Goal: Task Accomplishment & Management: Complete application form

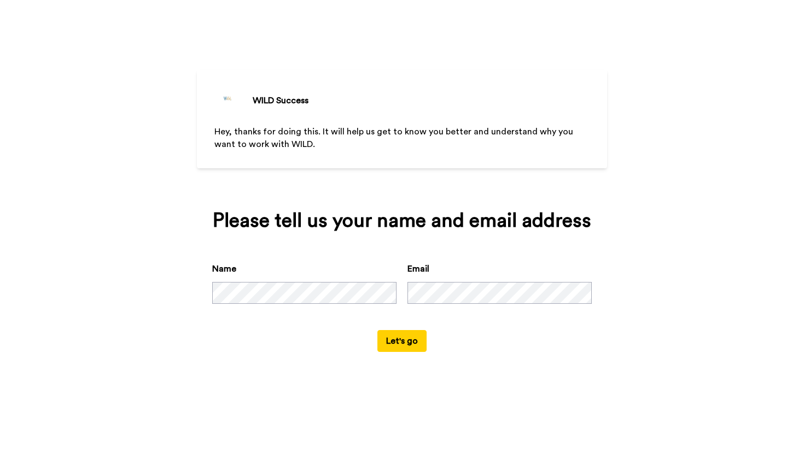
click at [401, 352] on button "Let's go" at bounding box center [401, 341] width 49 height 22
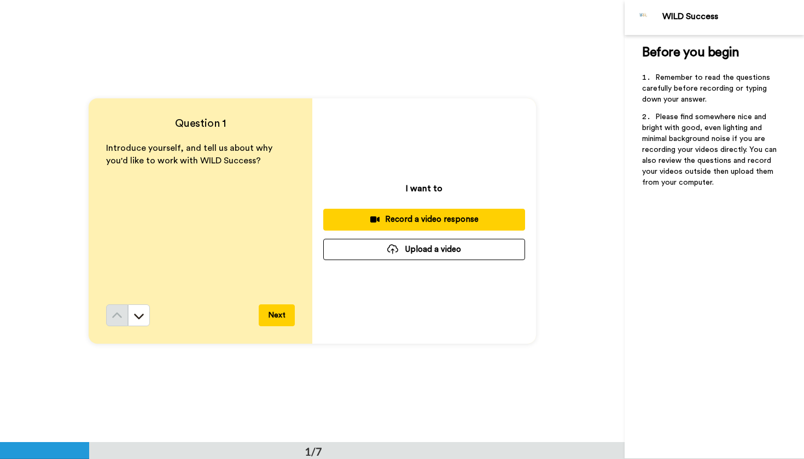
click at [407, 217] on div "Record a video response" at bounding box center [424, 219] width 184 height 11
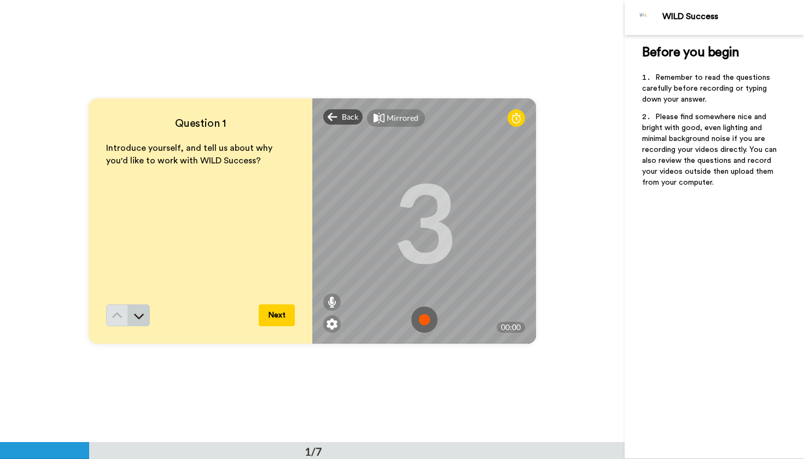
click at [144, 311] on icon at bounding box center [138, 316] width 11 height 11
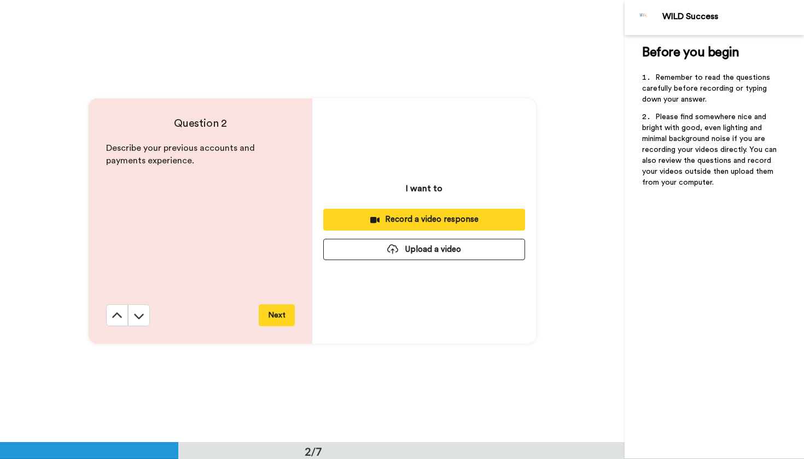
scroll to position [443, 0]
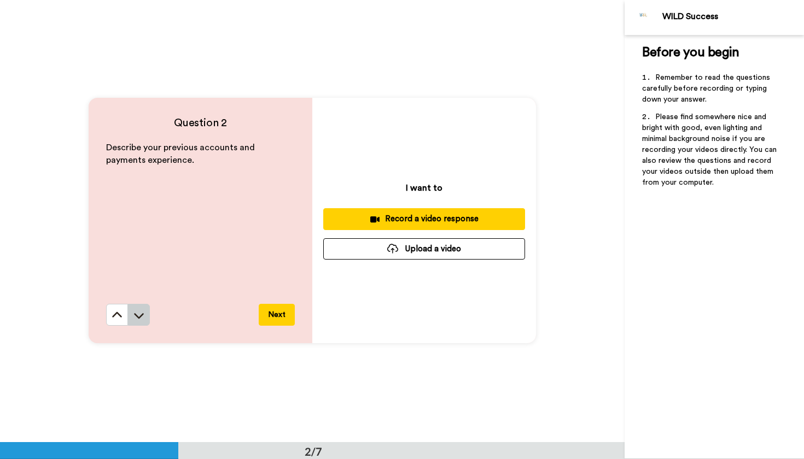
click at [142, 316] on icon at bounding box center [139, 315] width 10 height 5
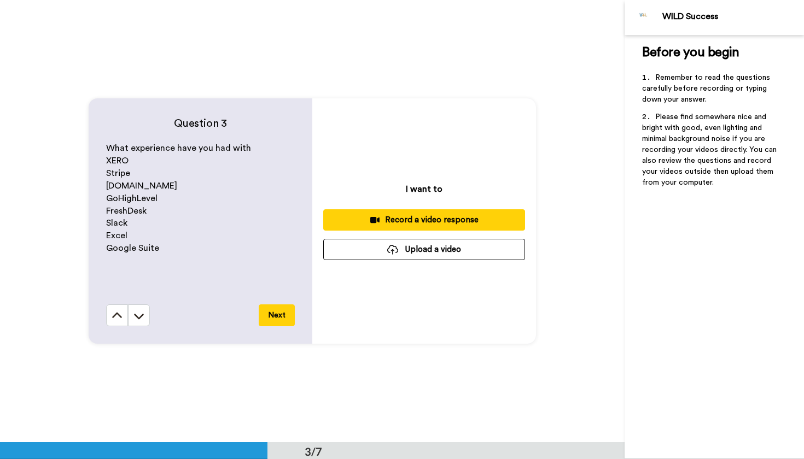
scroll to position [885, 0]
click at [139, 317] on icon at bounding box center [138, 315] width 11 height 11
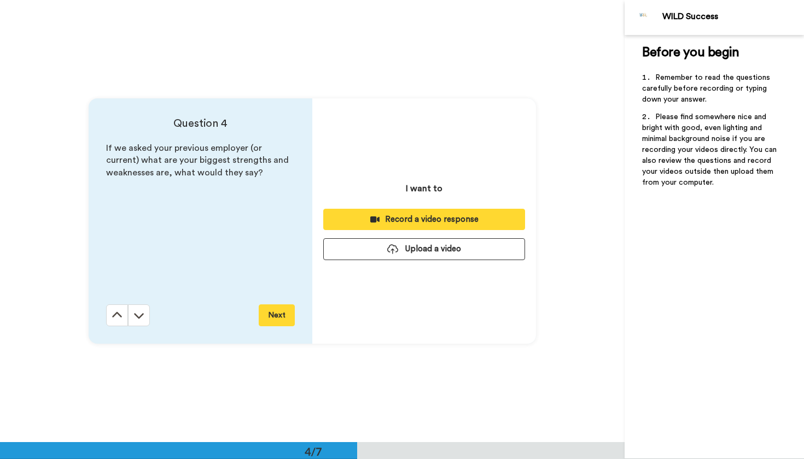
scroll to position [1328, 0]
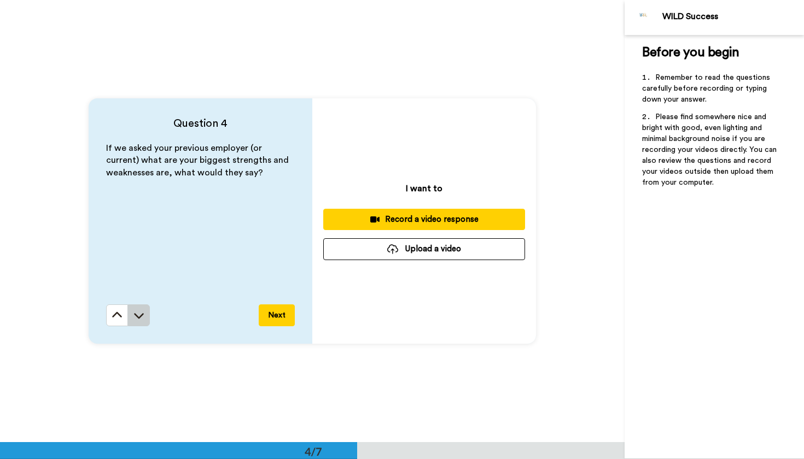
click at [131, 320] on button at bounding box center [139, 316] width 22 height 22
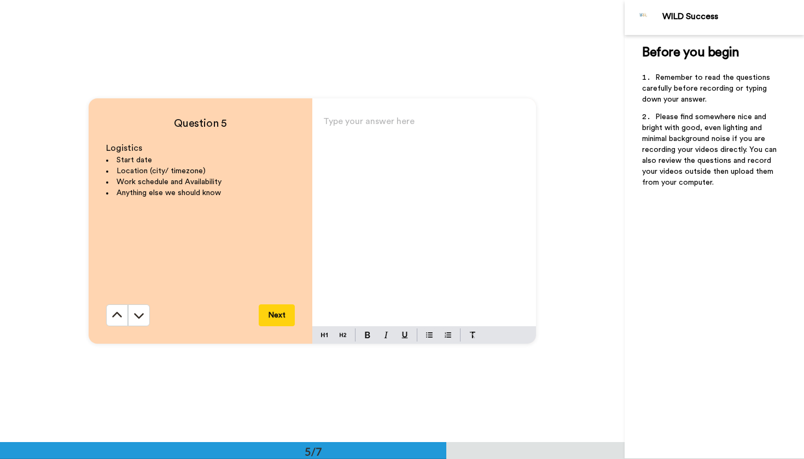
scroll to position [1770, 0]
click at [138, 309] on button at bounding box center [139, 316] width 22 height 22
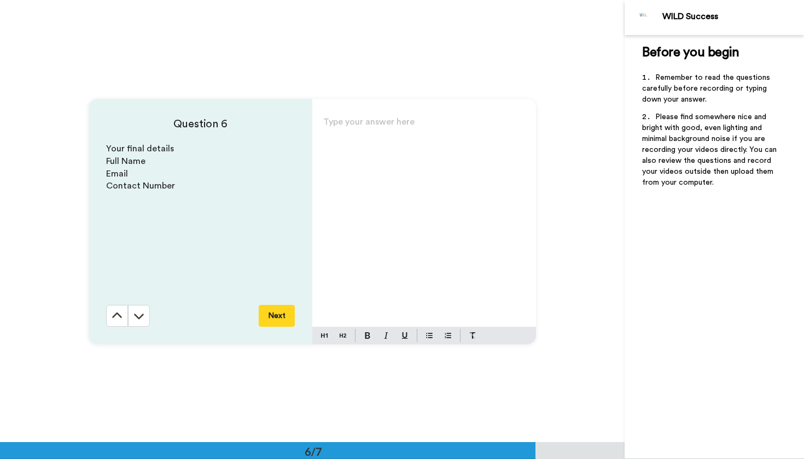
scroll to position [2212, 0]
click at [116, 314] on icon at bounding box center [117, 314] width 10 height 5
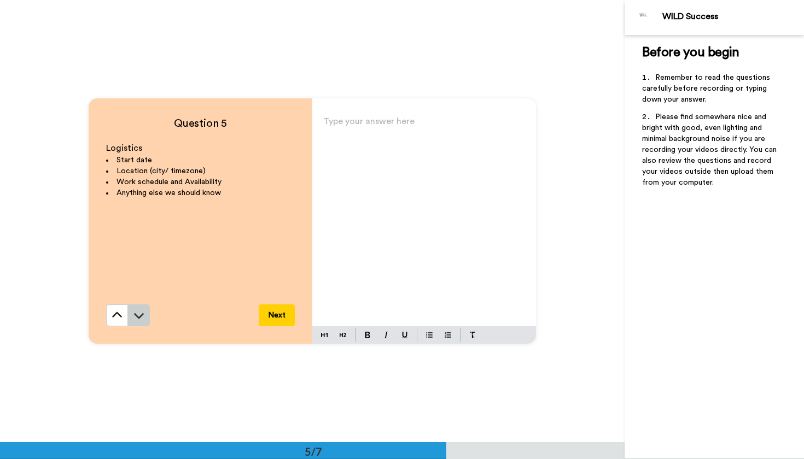
click at [137, 319] on icon at bounding box center [138, 315] width 11 height 11
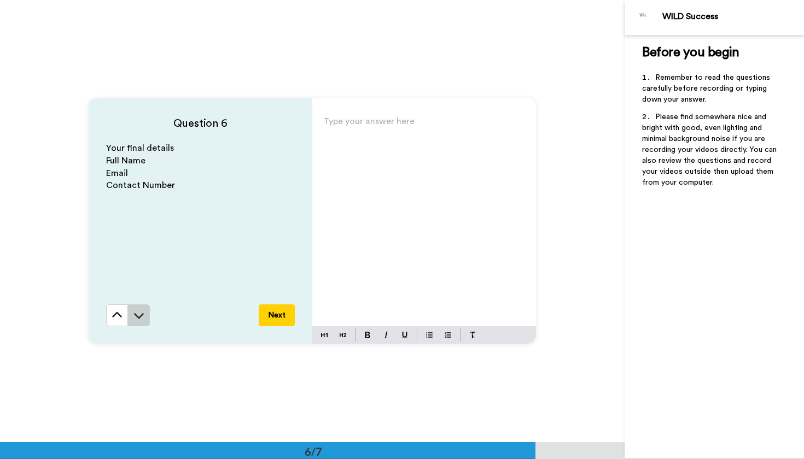
click at [139, 312] on icon at bounding box center [138, 315] width 11 height 11
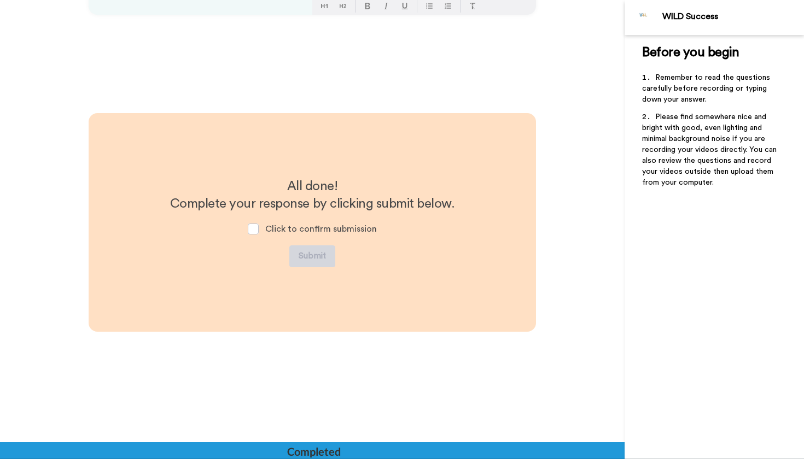
scroll to position [2543, 0]
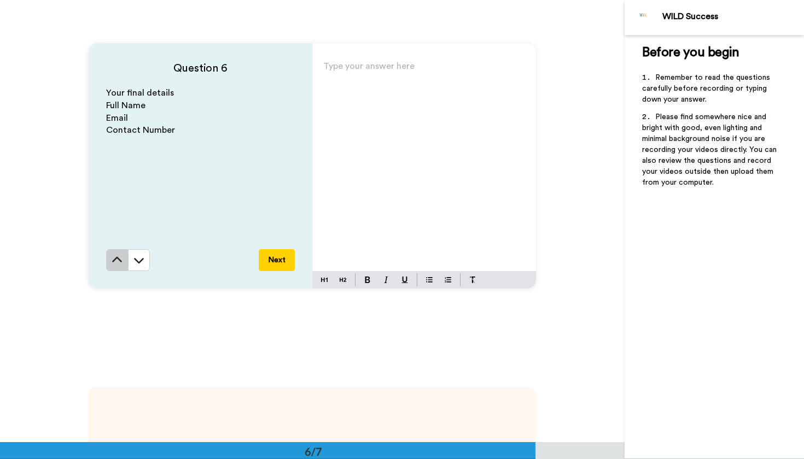
click at [120, 266] on button at bounding box center [117, 260] width 22 height 22
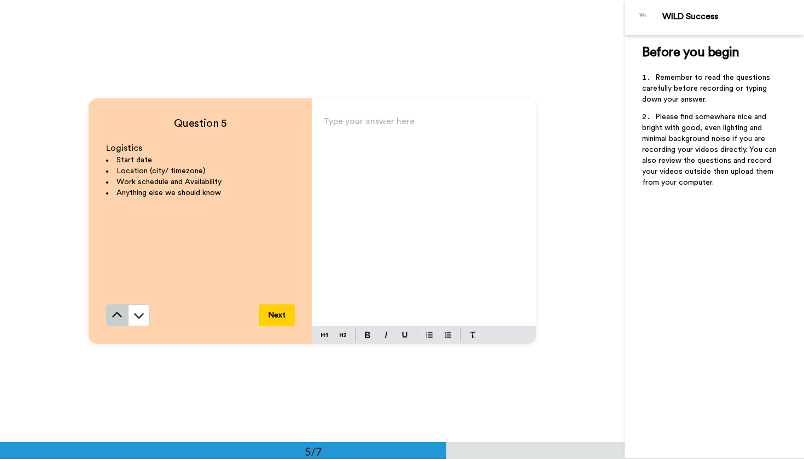
click at [124, 310] on button at bounding box center [117, 316] width 22 height 22
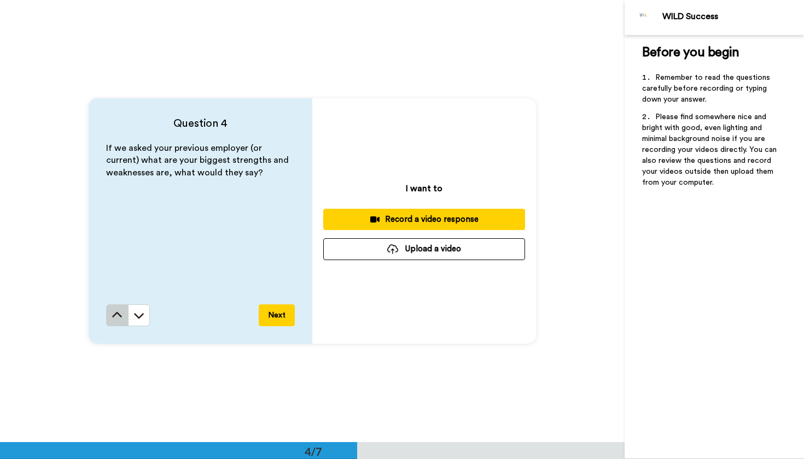
click at [118, 322] on button at bounding box center [117, 316] width 22 height 22
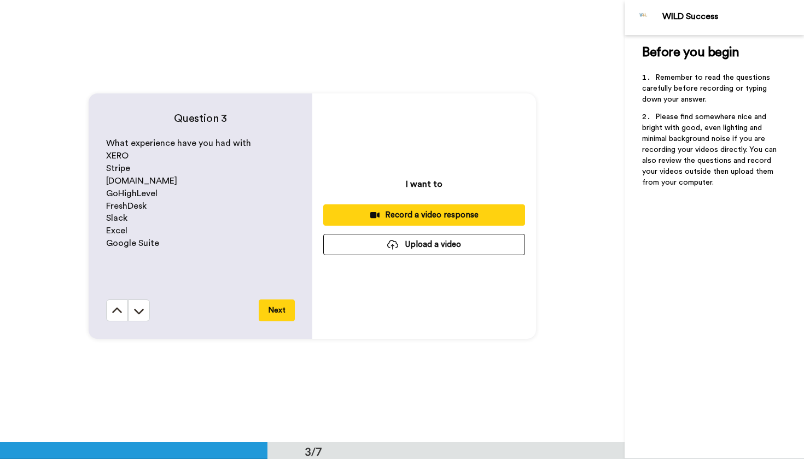
scroll to position [885, 0]
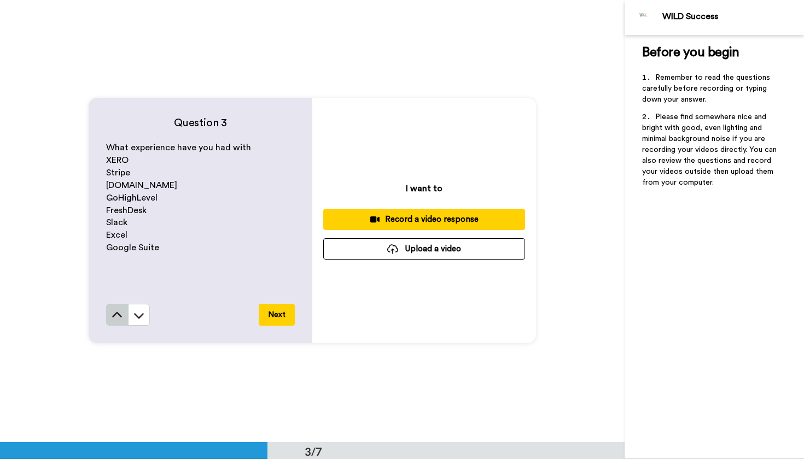
click at [116, 318] on icon at bounding box center [117, 315] width 11 height 11
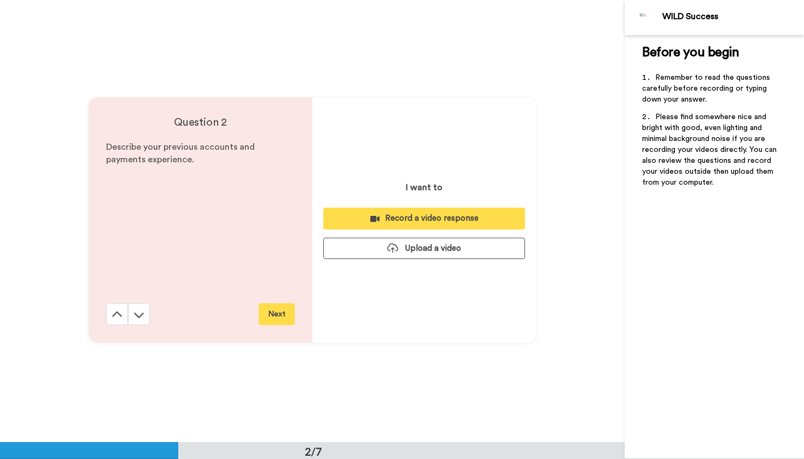
scroll to position [443, 0]
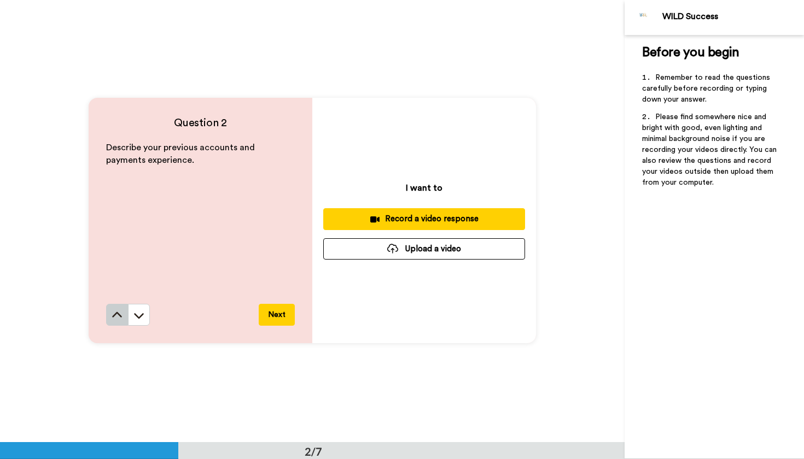
click at [116, 312] on icon at bounding box center [117, 315] width 11 height 11
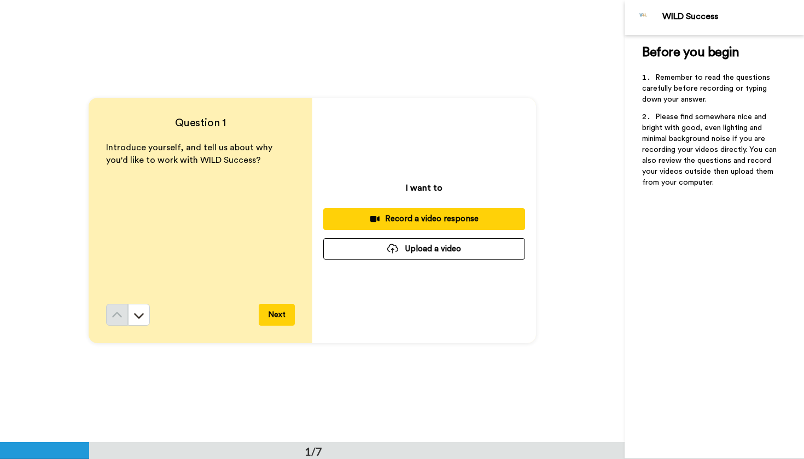
scroll to position [0, 0]
click at [141, 319] on icon at bounding box center [138, 316] width 11 height 11
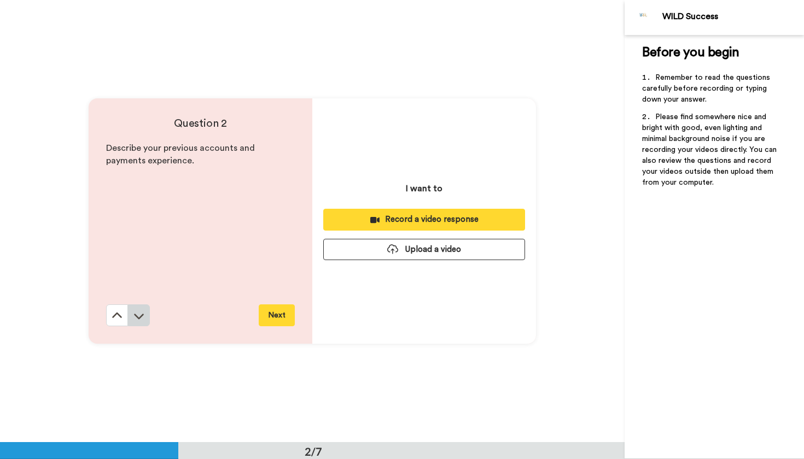
scroll to position [443, 0]
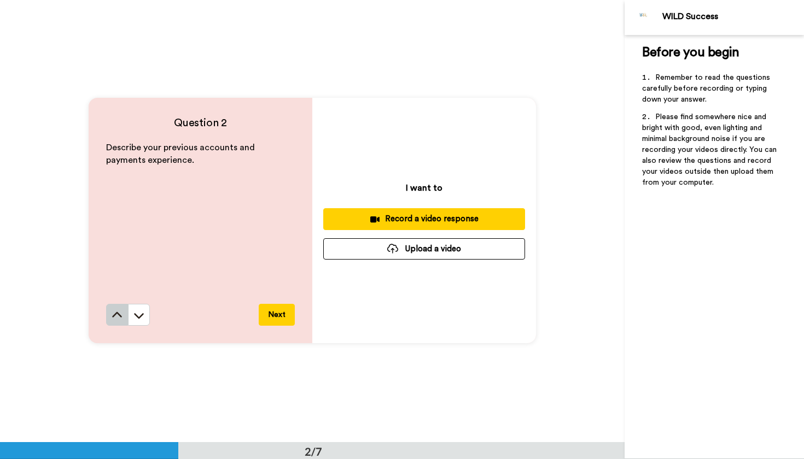
click at [120, 319] on icon at bounding box center [117, 315] width 11 height 11
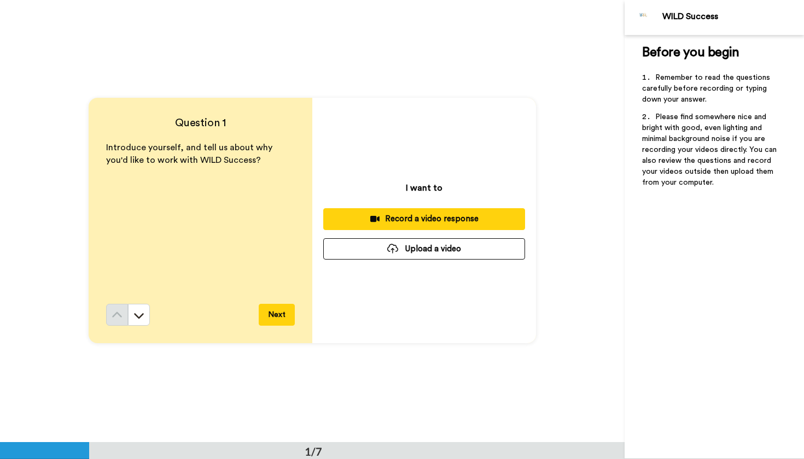
scroll to position [0, 0]
click at [381, 221] on div "Record a video response" at bounding box center [424, 219] width 184 height 11
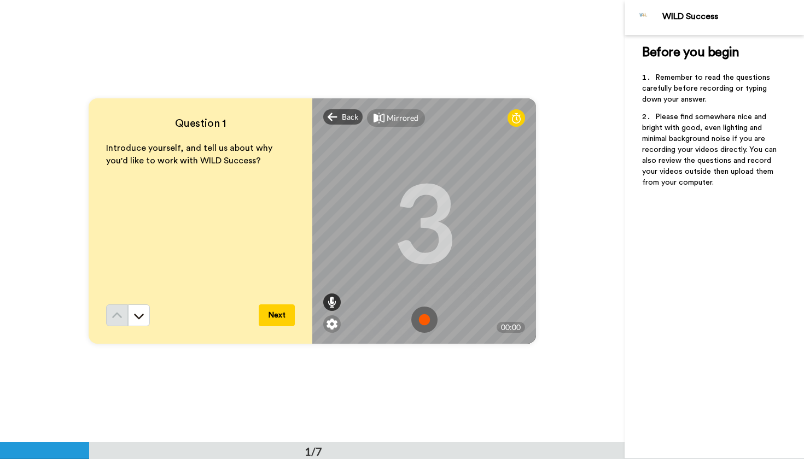
click at [330, 299] on icon at bounding box center [332, 302] width 9 height 11
click at [330, 296] on div at bounding box center [331, 302] width 17 height 17
click at [424, 320] on img at bounding box center [424, 320] width 26 height 26
click at [422, 319] on img at bounding box center [424, 320] width 26 height 26
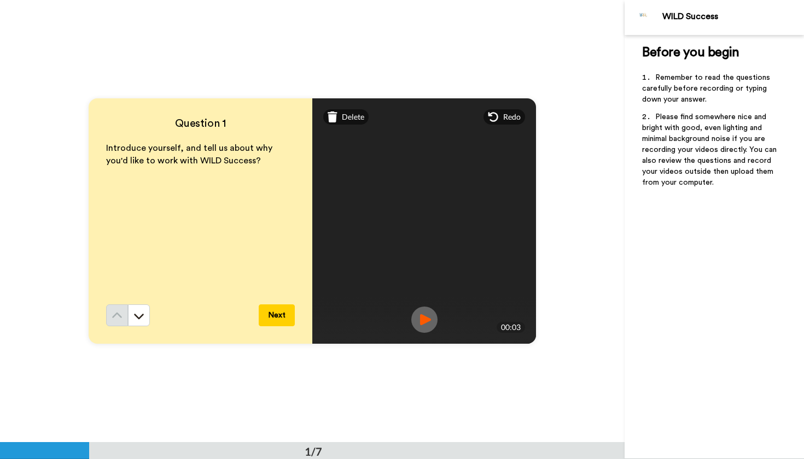
click at [425, 319] on img at bounding box center [424, 320] width 26 height 26
click at [499, 115] on icon at bounding box center [493, 117] width 11 height 11
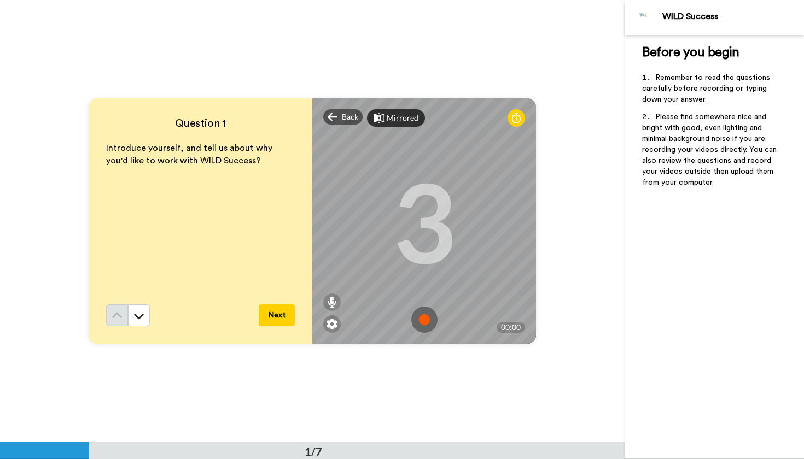
click at [378, 116] on icon at bounding box center [378, 118] width 11 height 11
click at [423, 315] on img at bounding box center [424, 320] width 26 height 26
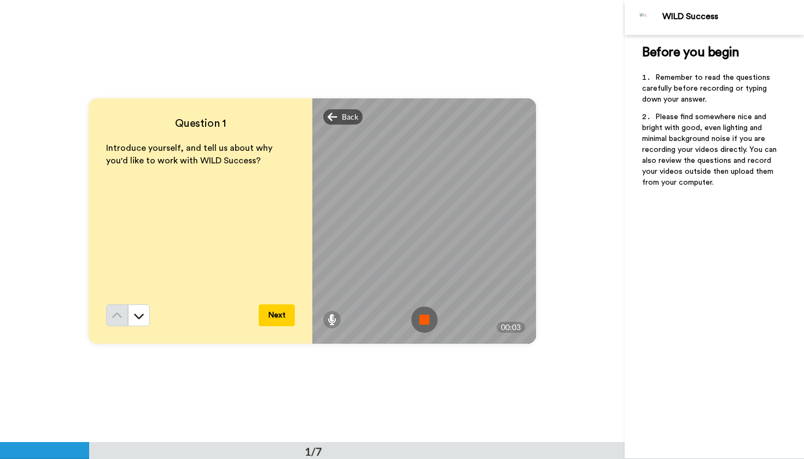
click at [422, 314] on img at bounding box center [424, 320] width 26 height 26
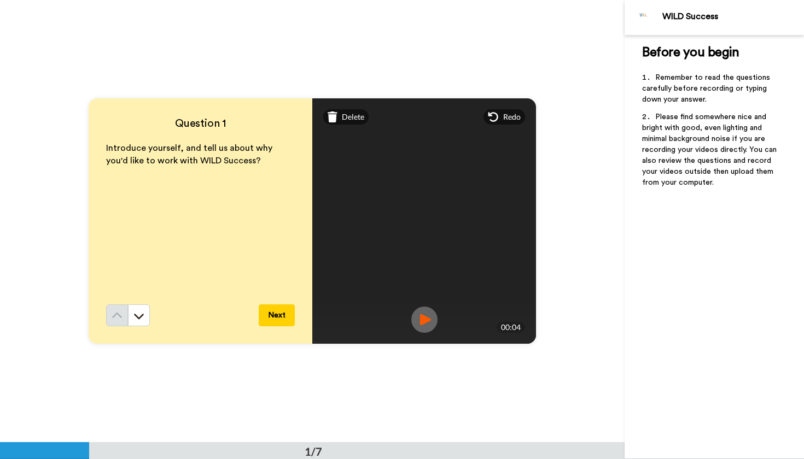
click at [426, 323] on img at bounding box center [424, 320] width 26 height 26
click at [338, 119] on div "Delete" at bounding box center [345, 116] width 45 height 15
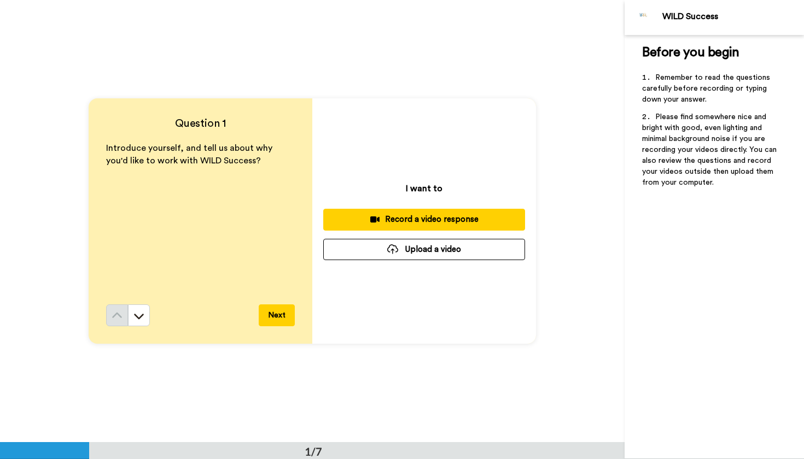
click at [401, 214] on div "Record a video response" at bounding box center [424, 219] width 184 height 11
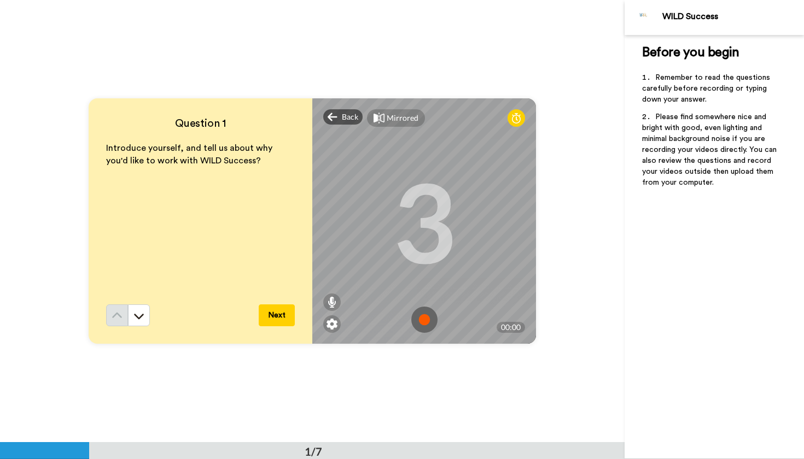
click at [423, 317] on img at bounding box center [424, 320] width 26 height 26
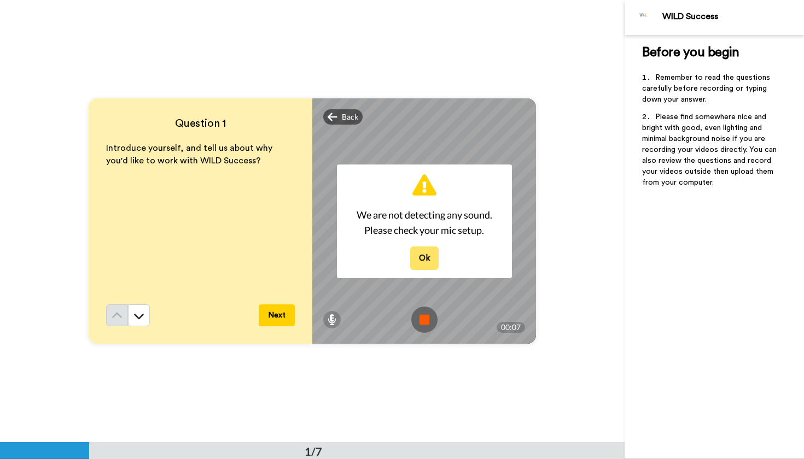
click at [418, 255] on button "Ok" at bounding box center [424, 259] width 28 height 24
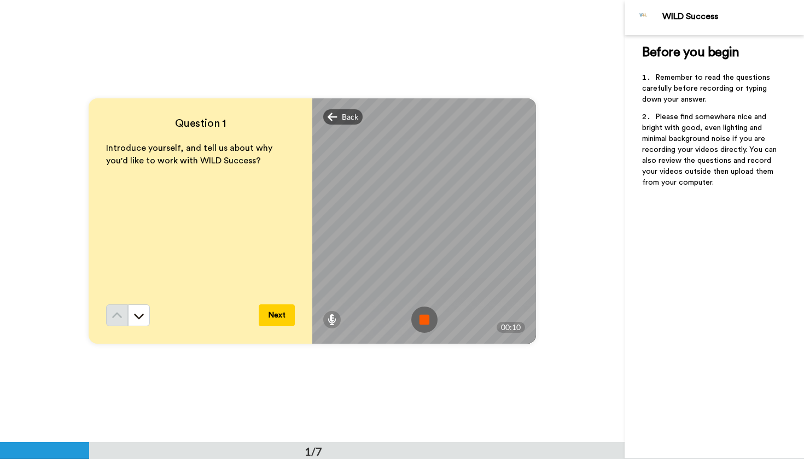
click at [420, 320] on img at bounding box center [424, 320] width 26 height 26
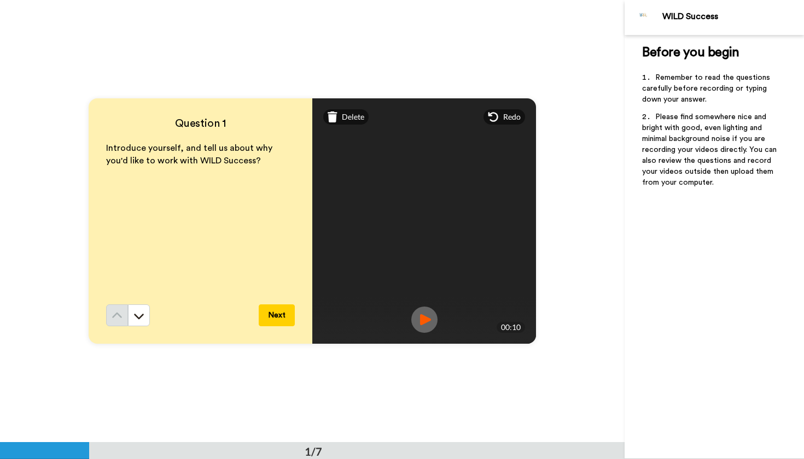
click at [422, 319] on img at bounding box center [424, 320] width 26 height 26
click at [507, 116] on span "Redo" at bounding box center [511, 117] width 17 height 11
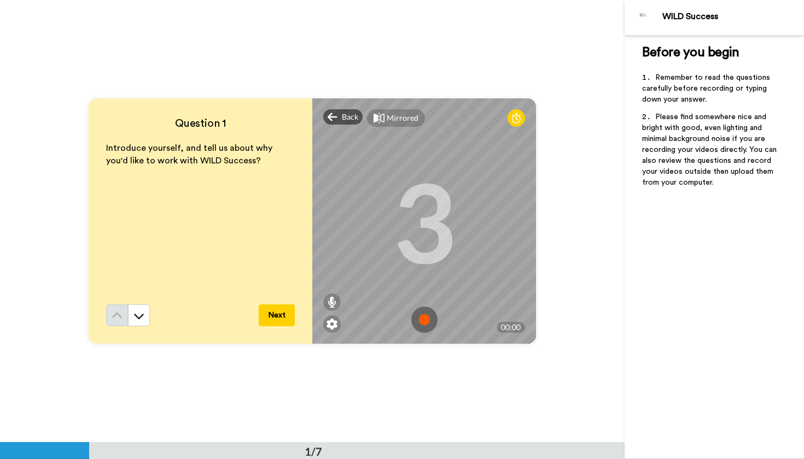
click at [426, 324] on img at bounding box center [424, 320] width 26 height 26
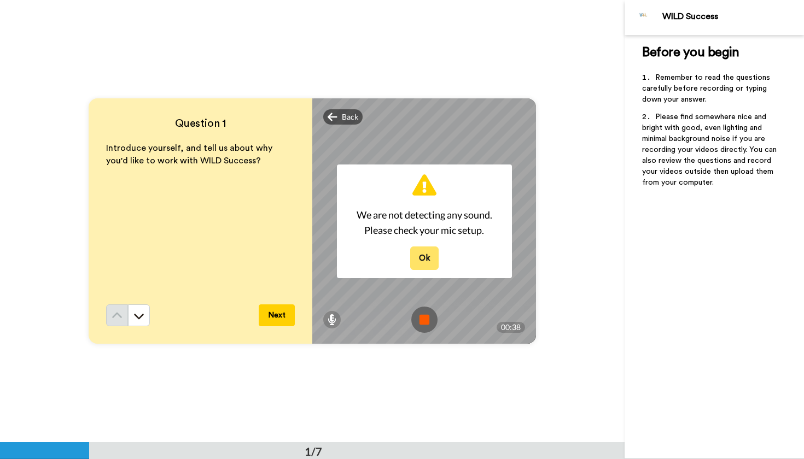
click at [429, 260] on button "Ok" at bounding box center [424, 259] width 28 height 24
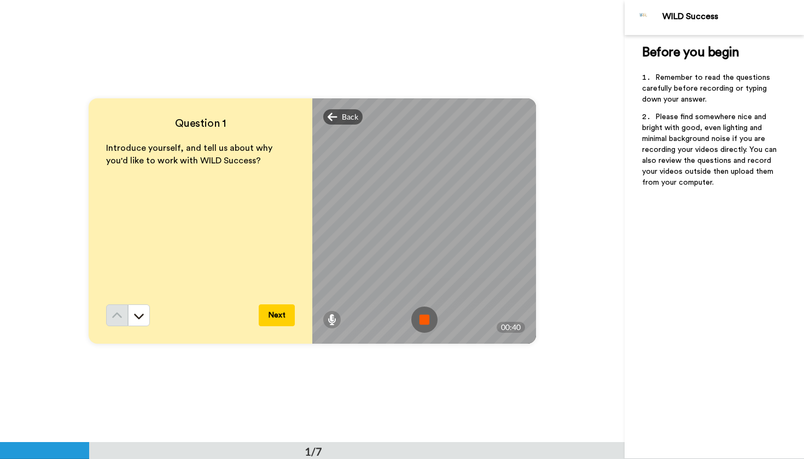
click at [422, 325] on img at bounding box center [424, 320] width 26 height 26
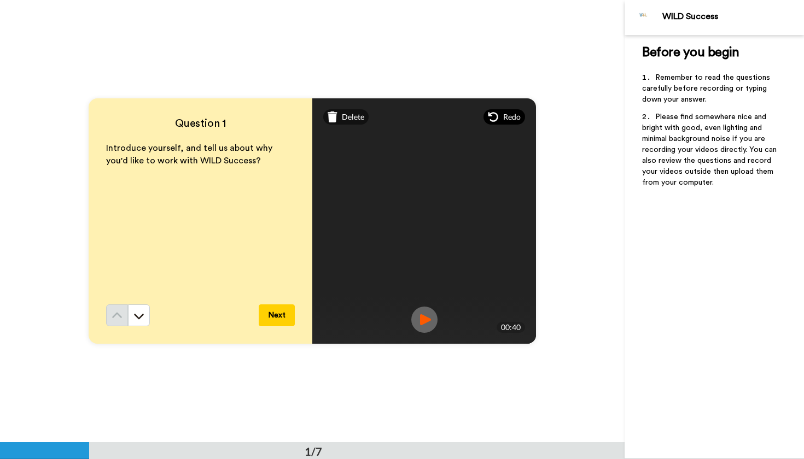
click at [511, 121] on span "Redo" at bounding box center [511, 117] width 17 height 11
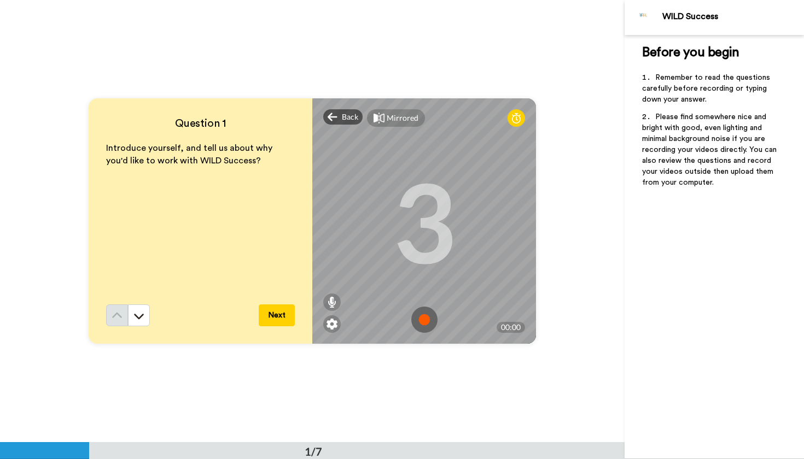
click at [424, 317] on img at bounding box center [424, 320] width 26 height 26
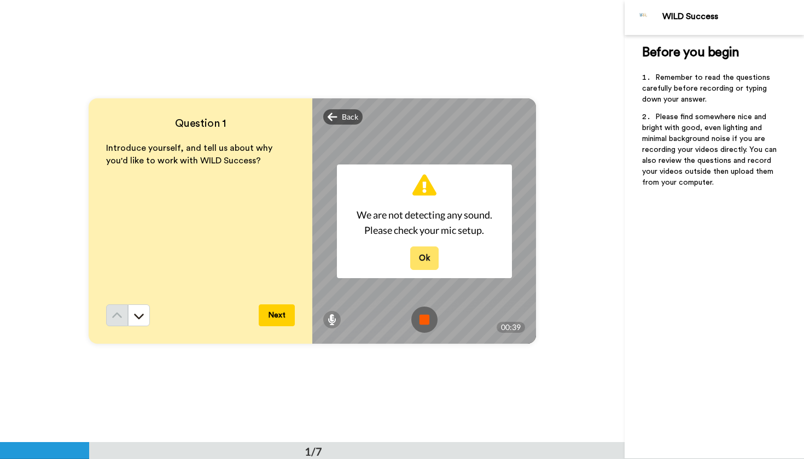
click at [422, 263] on button "Ok" at bounding box center [424, 259] width 28 height 24
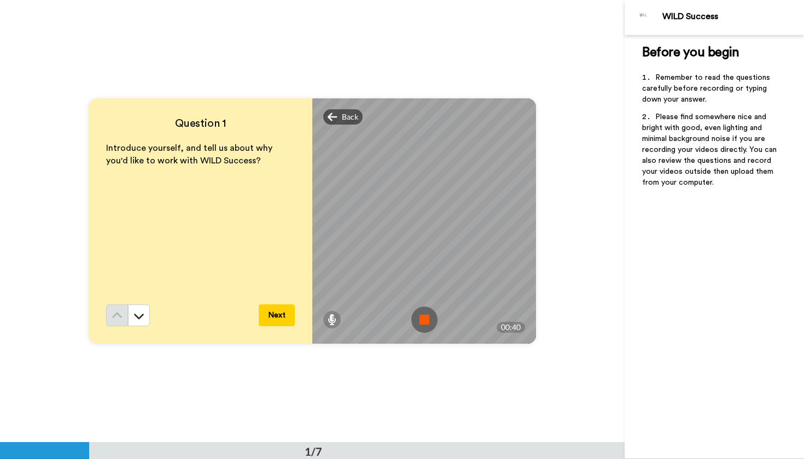
click at [417, 315] on img at bounding box center [424, 320] width 26 height 26
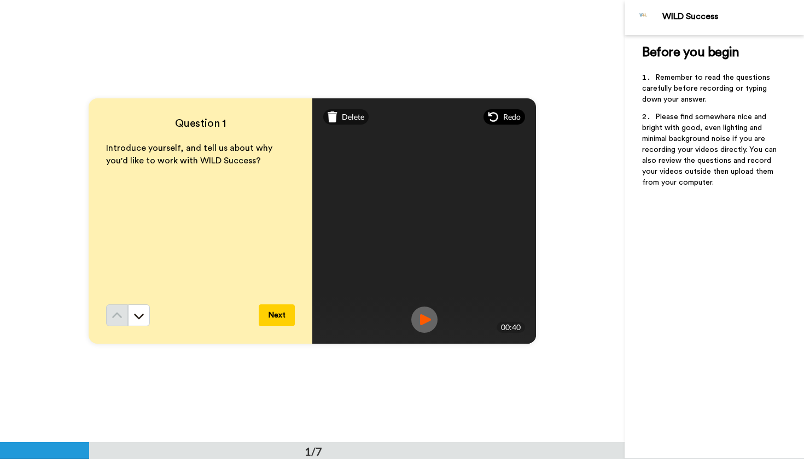
click at [507, 119] on span "Redo" at bounding box center [511, 117] width 17 height 11
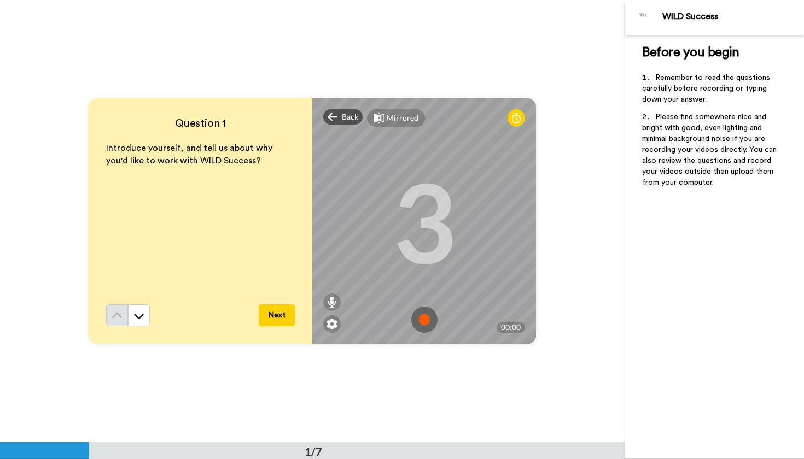
click at [424, 322] on img at bounding box center [424, 320] width 26 height 26
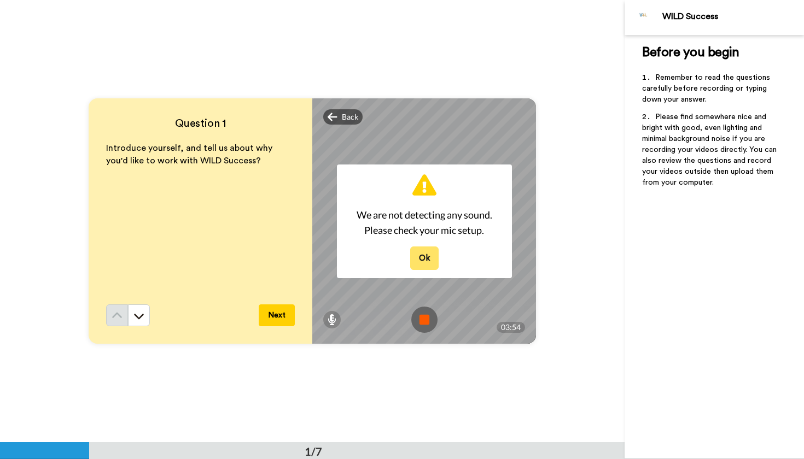
click at [428, 255] on button "Ok" at bounding box center [424, 259] width 28 height 24
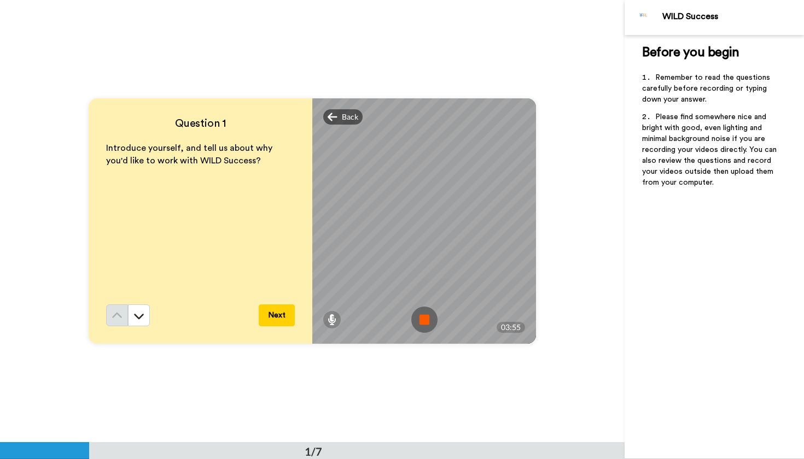
click at [430, 322] on img at bounding box center [424, 320] width 26 height 26
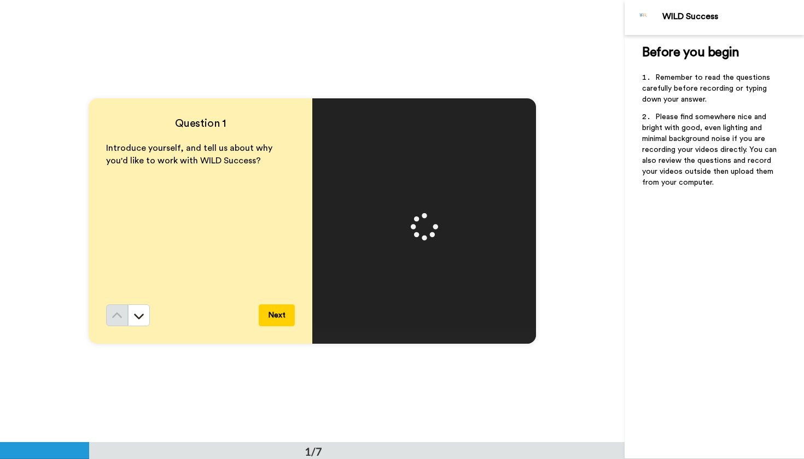
click at [282, 323] on button "Next" at bounding box center [277, 316] width 36 height 22
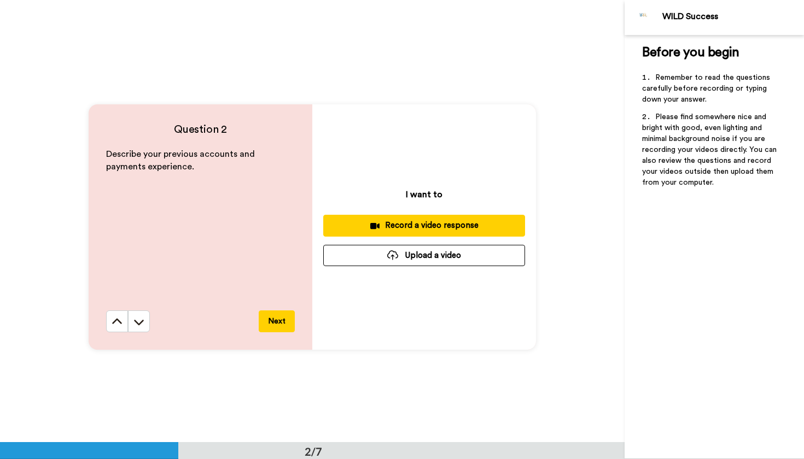
scroll to position [441, 0]
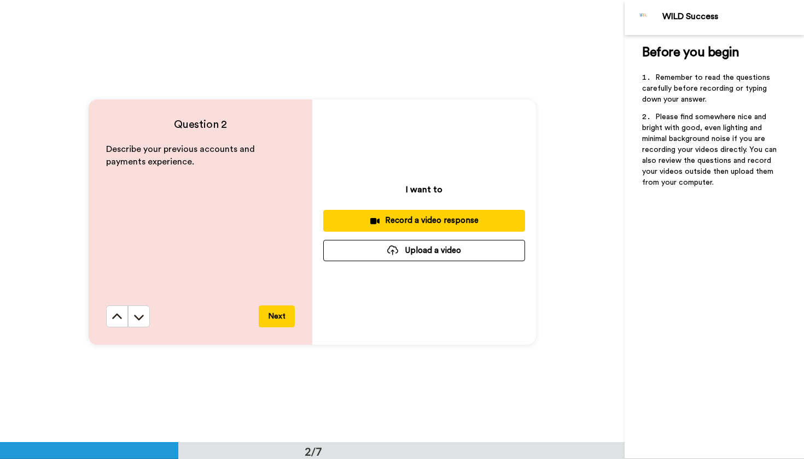
click at [273, 318] on button "Next" at bounding box center [277, 317] width 36 height 22
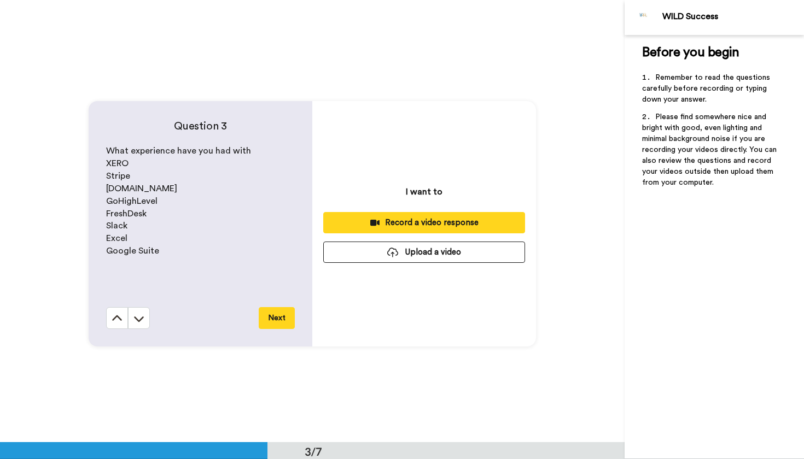
scroll to position [885, 0]
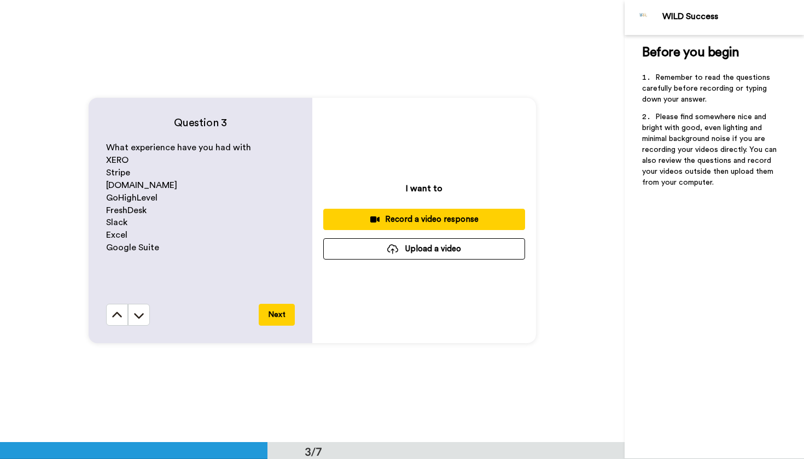
click at [350, 218] on div "Record a video response" at bounding box center [424, 219] width 184 height 11
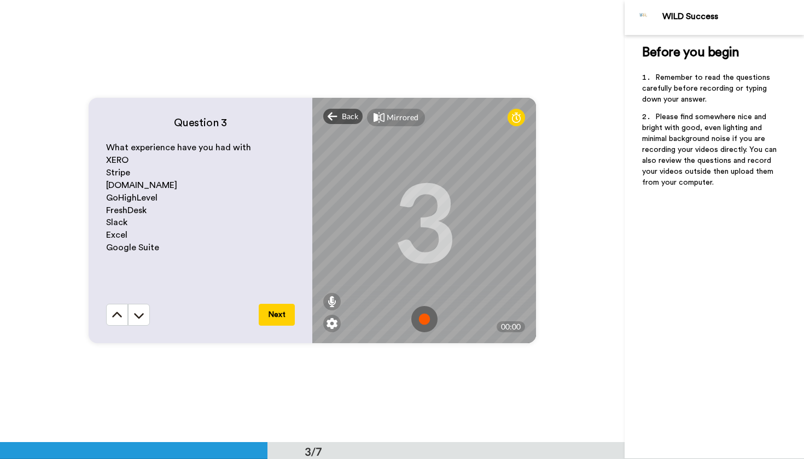
click at [423, 319] on img at bounding box center [424, 319] width 26 height 26
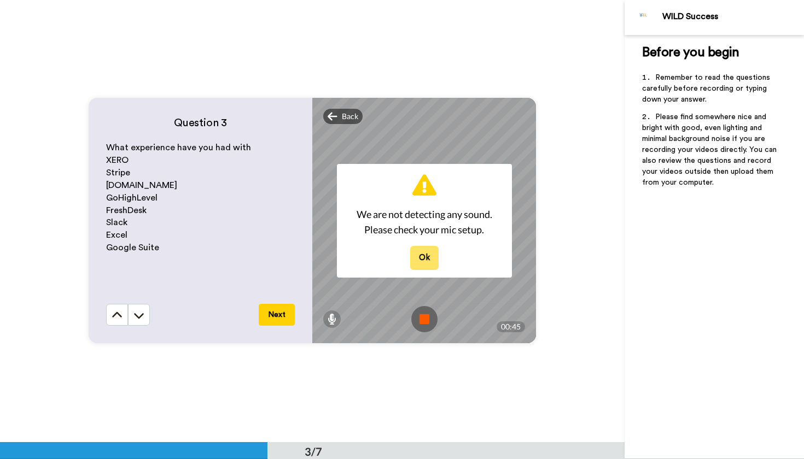
click at [423, 257] on button "Ok" at bounding box center [424, 258] width 28 height 24
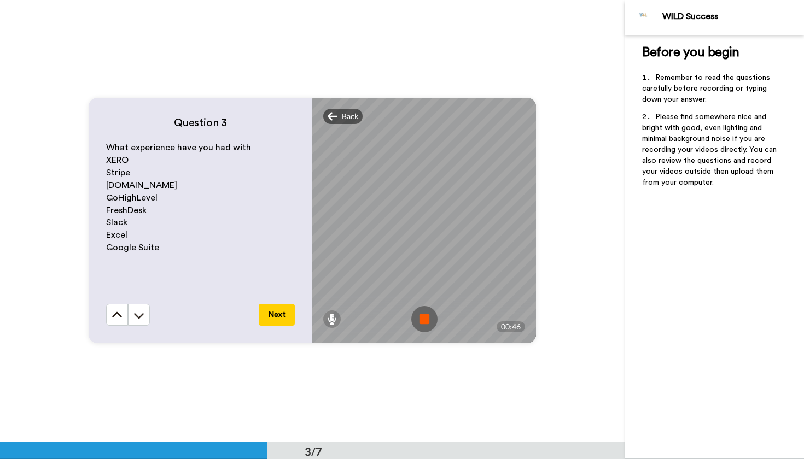
click at [423, 321] on img at bounding box center [424, 319] width 26 height 26
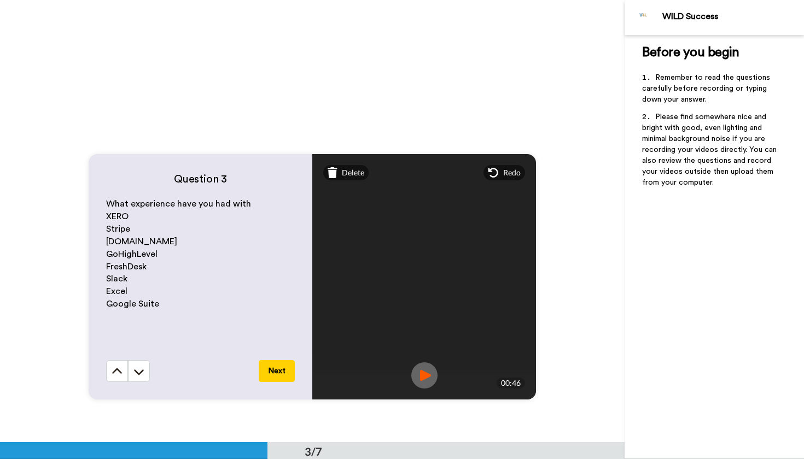
scroll to position [811, 0]
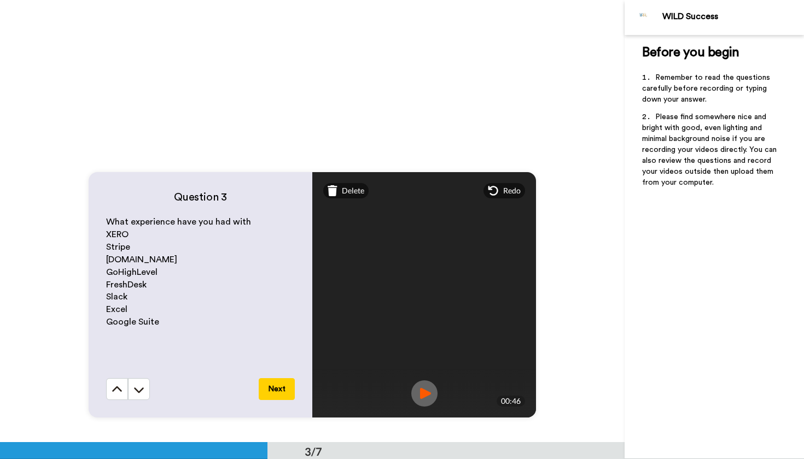
click at [279, 385] on button "Next" at bounding box center [277, 389] width 36 height 22
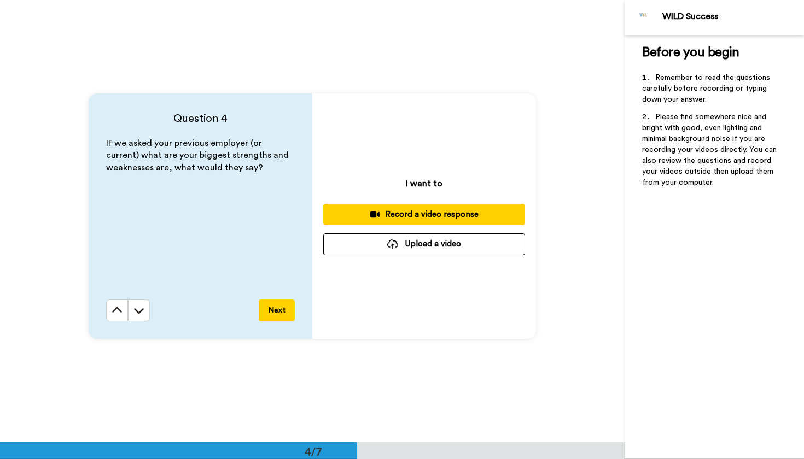
scroll to position [1344, 0]
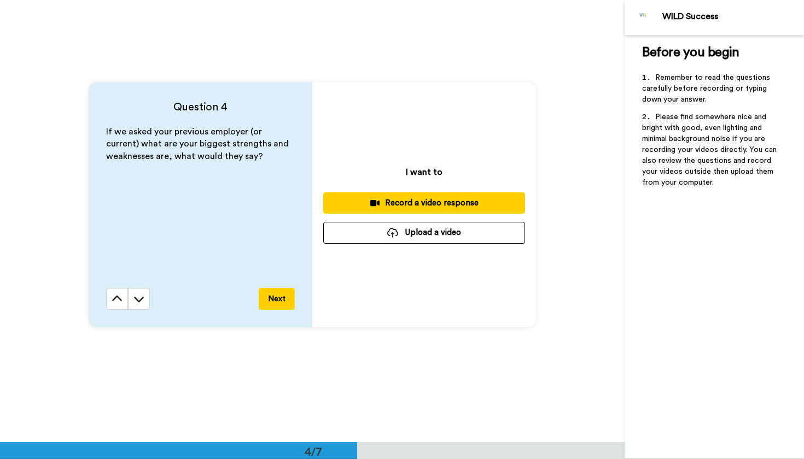
click at [346, 200] on div "Record a video response" at bounding box center [424, 202] width 184 height 11
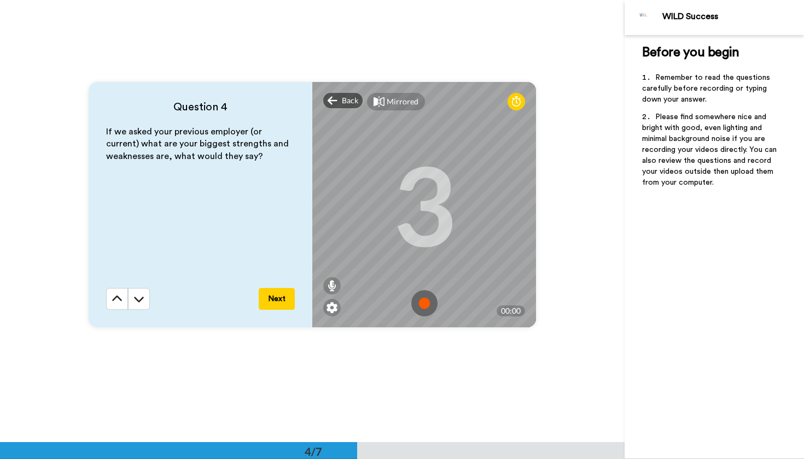
click at [426, 305] on img at bounding box center [424, 303] width 26 height 26
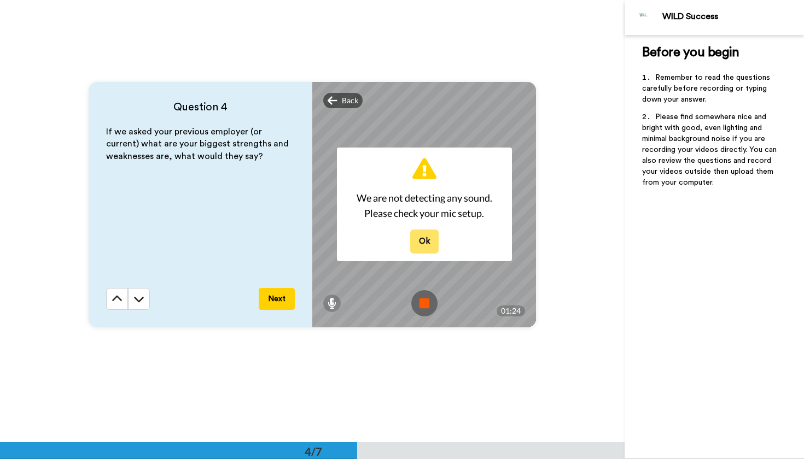
click at [414, 238] on button "Ok" at bounding box center [424, 242] width 28 height 24
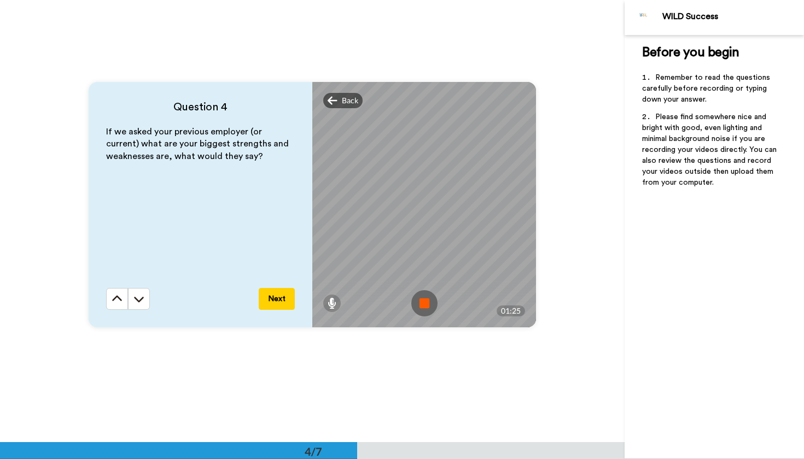
click at [428, 299] on img at bounding box center [424, 303] width 26 height 26
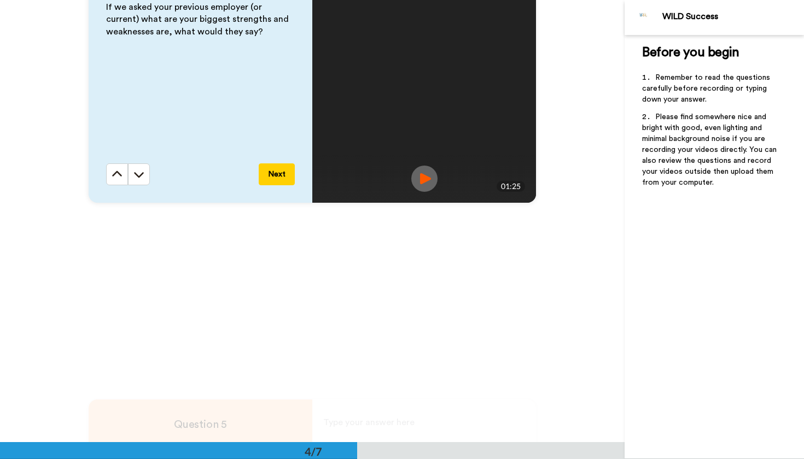
scroll to position [1504, 0]
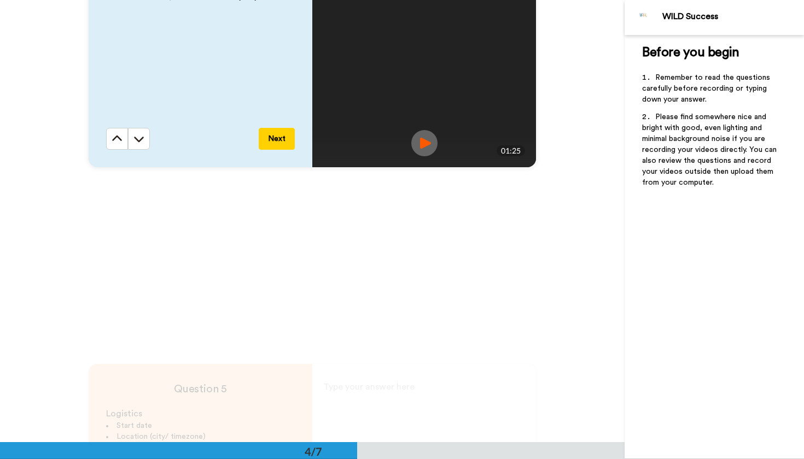
click at [276, 142] on button "Next" at bounding box center [277, 139] width 36 height 22
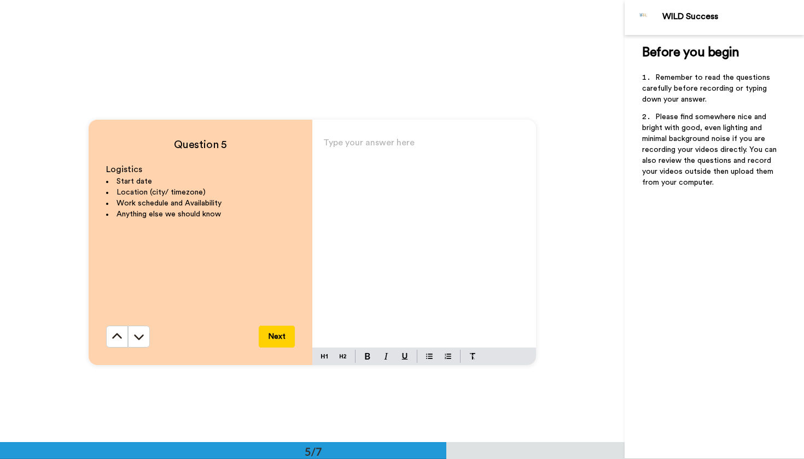
scroll to position [1750, 0]
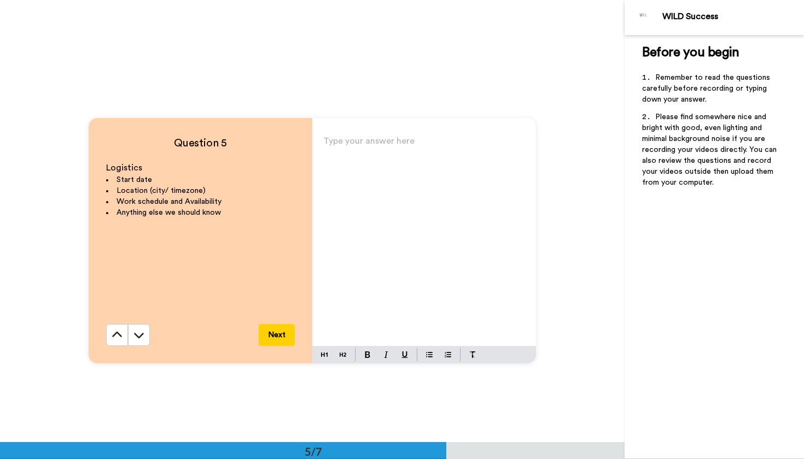
click at [378, 185] on div "Type your answer here ﻿" at bounding box center [424, 239] width 224 height 213
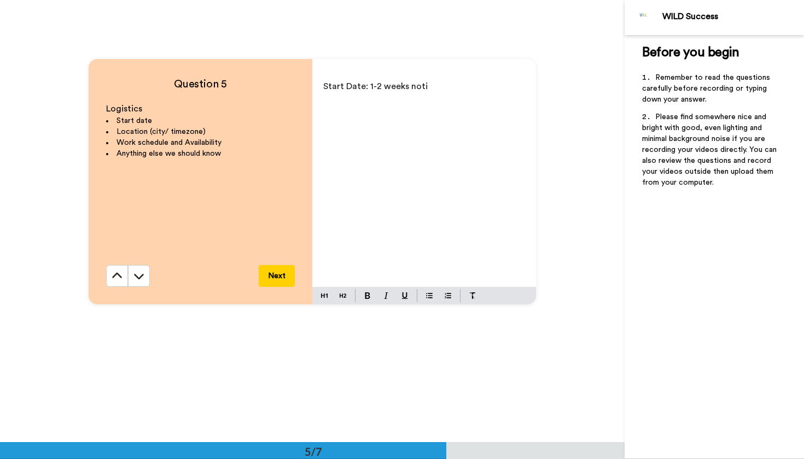
scroll to position [1770, 0]
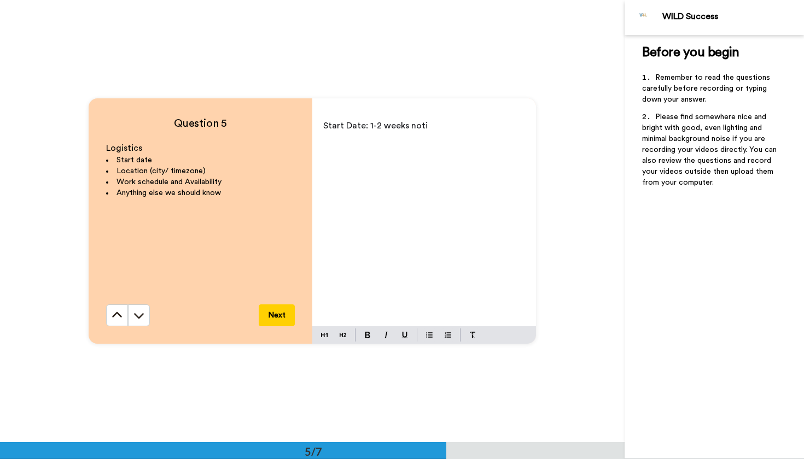
click at [452, 109] on div "Start Date: 1-2 weeks noti" at bounding box center [424, 221] width 224 height 246
click at [436, 118] on p "Start Date: 1-2 weeks noti" at bounding box center [424, 125] width 202 height 15
click at [430, 164] on p "﻿" at bounding box center [424, 171] width 202 height 15
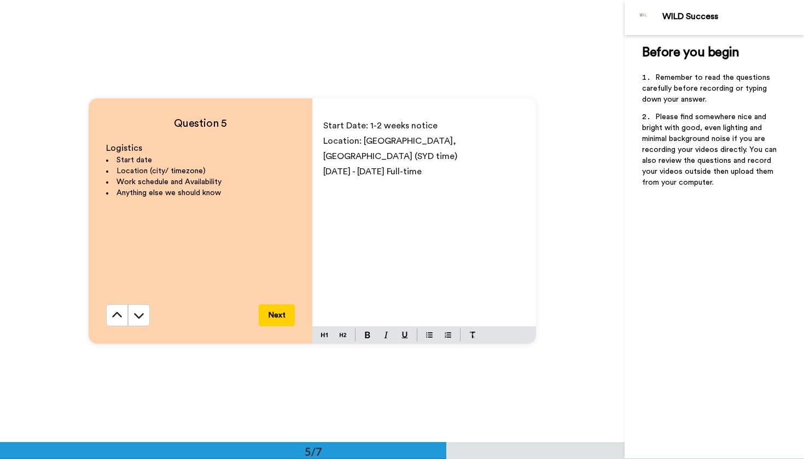
click at [442, 164] on p "Monday - Friday Full-time" at bounding box center [424, 171] width 202 height 15
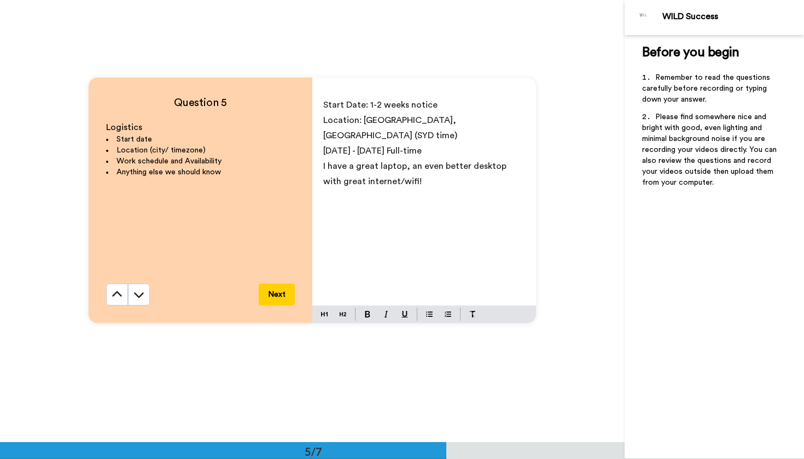
click at [270, 299] on button "Next" at bounding box center [277, 295] width 36 height 22
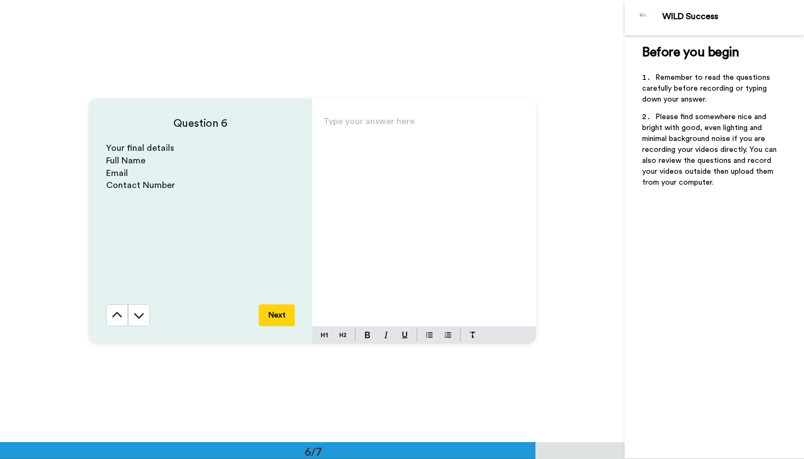
scroll to position [2212, 0]
click at [388, 170] on div "Type your answer here ﻿" at bounding box center [424, 220] width 224 height 213
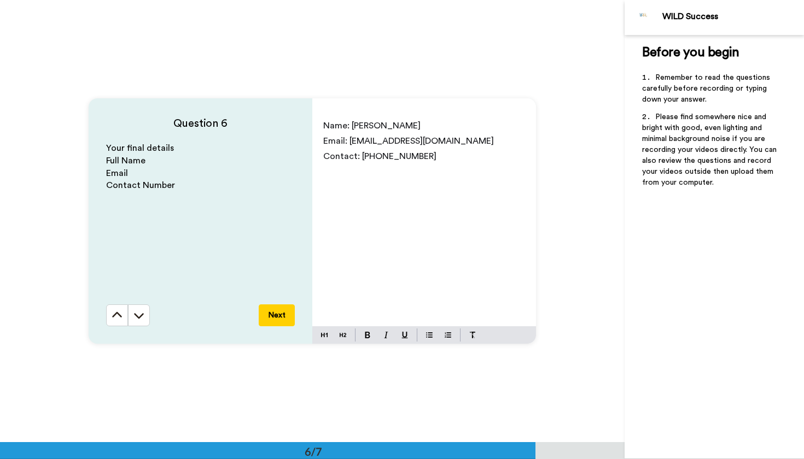
click at [273, 315] on button "Next" at bounding box center [277, 316] width 36 height 22
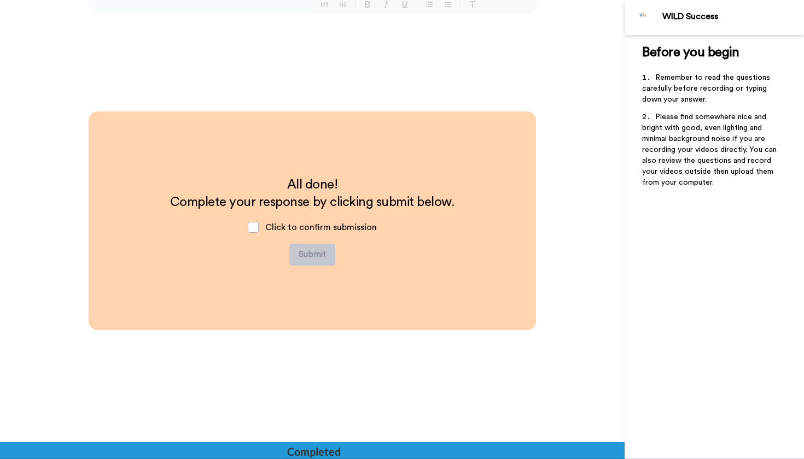
scroll to position [2543, 0]
click at [254, 226] on span at bounding box center [253, 227] width 11 height 11
click at [308, 253] on button "Submit" at bounding box center [312, 255] width 46 height 22
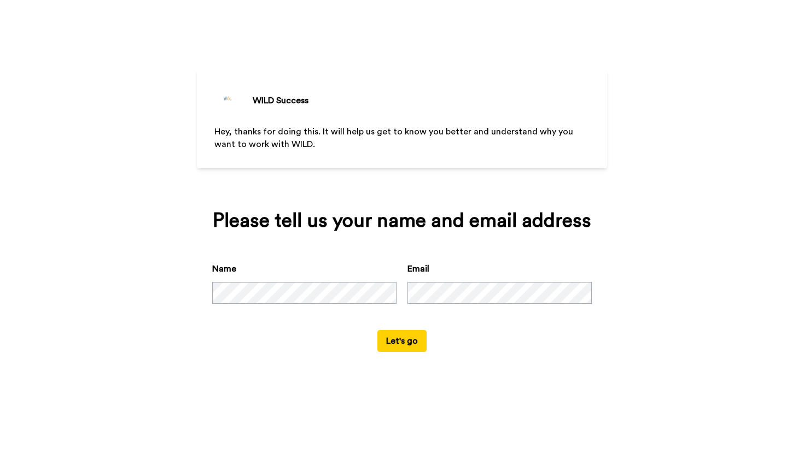
click at [325, 328] on div "Name Email" at bounding box center [401, 296] width 379 height 68
